Goal: Task Accomplishment & Management: Use online tool/utility

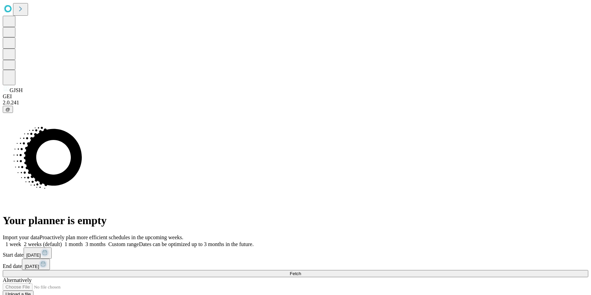
click at [434, 270] on button "Fetch" at bounding box center [296, 273] width 586 height 7
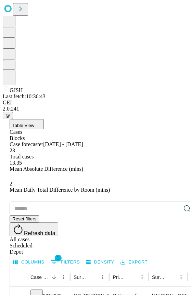
click at [34, 123] on span "Table View" at bounding box center [23, 125] width 22 height 5
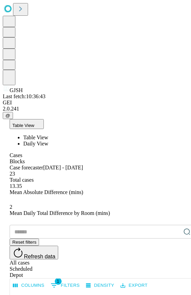
click at [58, 141] on li "Daily View" at bounding box center [109, 144] width 172 height 6
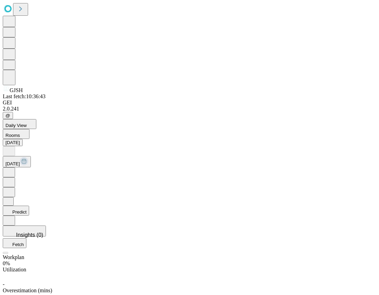
click at [29, 206] on button "Predict" at bounding box center [16, 211] width 26 height 10
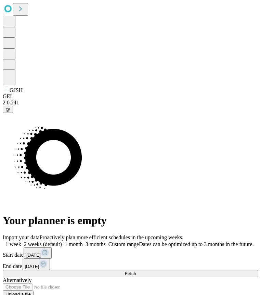
click at [136, 271] on span "Fetch" at bounding box center [130, 273] width 11 height 5
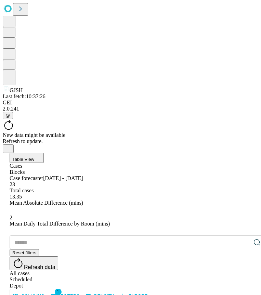
click at [44, 153] on button "Table View" at bounding box center [27, 158] width 34 height 10
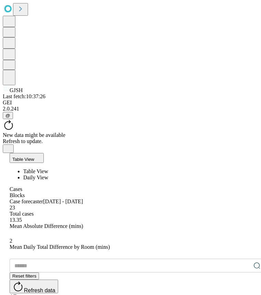
click at [48, 175] on span "Daily View" at bounding box center [35, 178] width 25 height 6
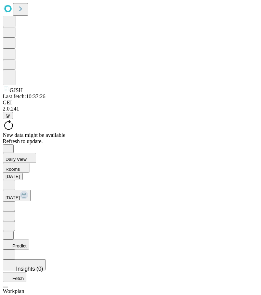
click at [12, 241] on icon at bounding box center [8, 244] width 7 height 7
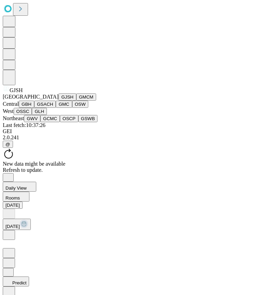
click at [59, 101] on button "GJSH" at bounding box center [68, 96] width 18 height 7
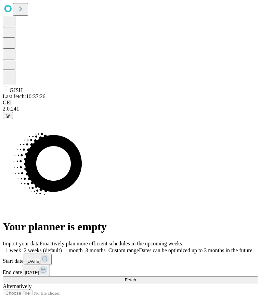
click at [136, 277] on span "Fetch" at bounding box center [130, 279] width 11 height 5
